Goal: Task Accomplishment & Management: Complete application form

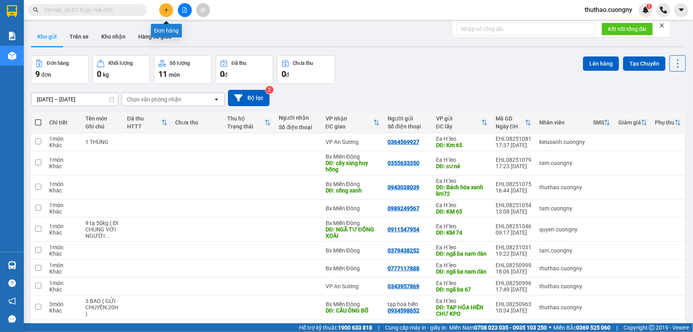
click at [166, 12] on icon "plus" at bounding box center [167, 10] width 6 height 6
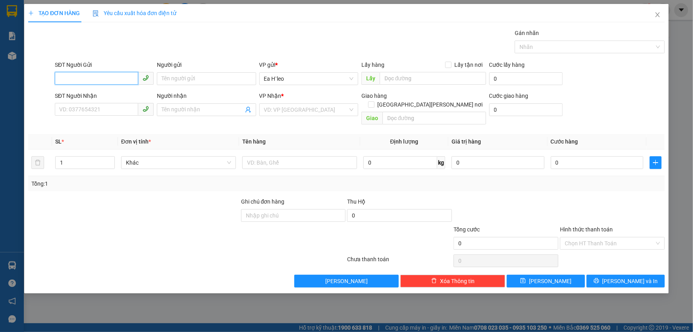
paste input "0878075997"
click at [82, 80] on input "0878075997" at bounding box center [96, 78] width 83 height 13
type input "0878075997"
click at [656, 14] on icon "close" at bounding box center [658, 15] width 6 height 6
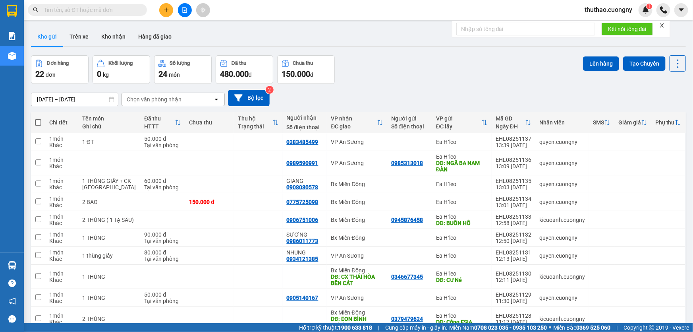
drag, startPoint x: 141, startPoint y: 8, endPoint x: 126, endPoint y: 8, distance: 14.7
click at [139, 8] on span at bounding box center [141, 10] width 5 height 9
click at [122, 8] on input "text" at bounding box center [91, 10] width 94 height 9
paste input "0878075997"
type input "0878075997"
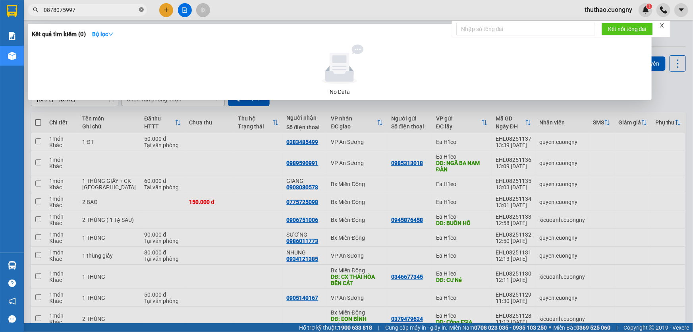
click at [141, 10] on icon "close-circle" at bounding box center [141, 9] width 5 height 5
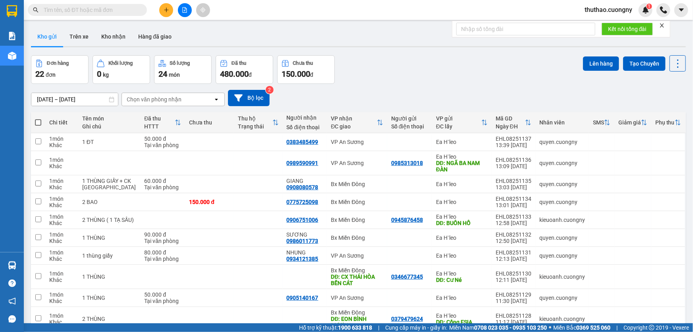
click at [122, 12] on input "text" at bounding box center [91, 10] width 94 height 9
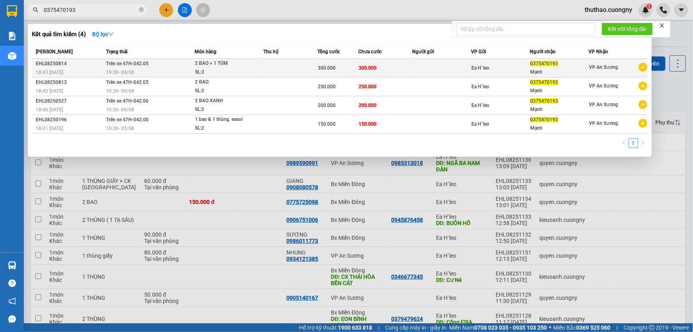
type input "0375470193"
click at [242, 66] on div "2 BAO + 1 TÚM" at bounding box center [225, 63] width 60 height 9
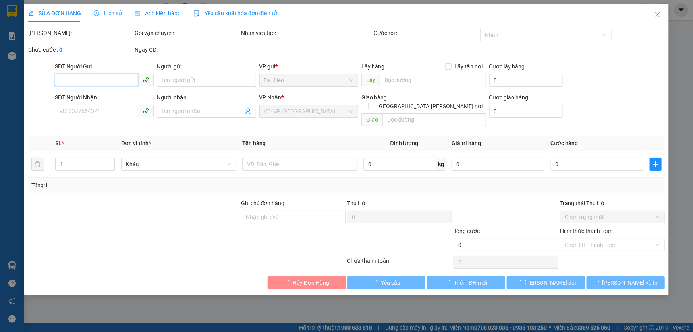
type input "0375470193"
type input "Mạnh"
type input "300.000"
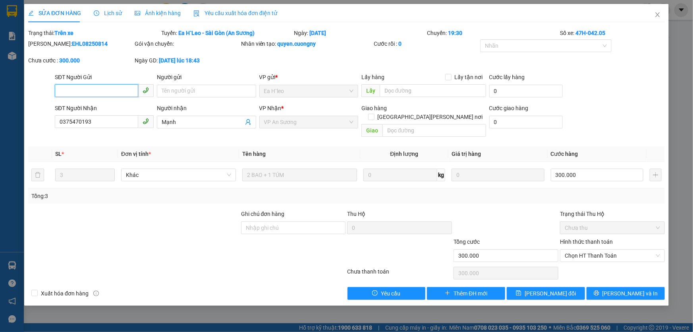
paste input "0878075997"
type input "0878075997"
click at [658, 16] on icon "close" at bounding box center [657, 14] width 4 height 5
